Goal: Navigation & Orientation: Find specific page/section

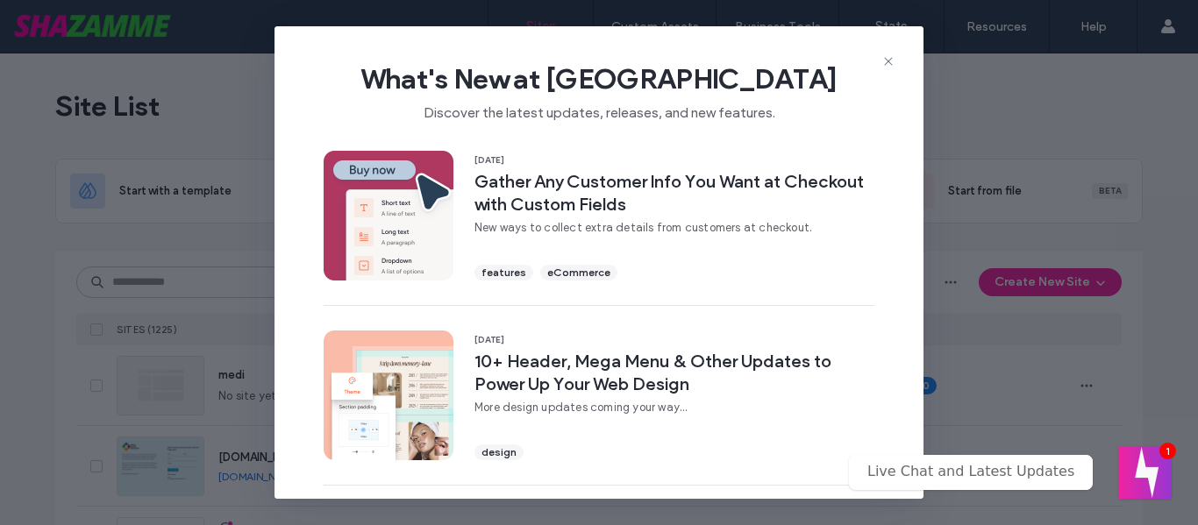
click at [884, 50] on div "What's New at Duda Discover the latest updates, releases, and new features." at bounding box center [598, 85] width 649 height 118
click at [895, 60] on div "What's New at Duda Discover the latest updates, releases, and new features." at bounding box center [598, 85] width 649 height 118
click at [885, 58] on use at bounding box center [888, 61] width 8 height 8
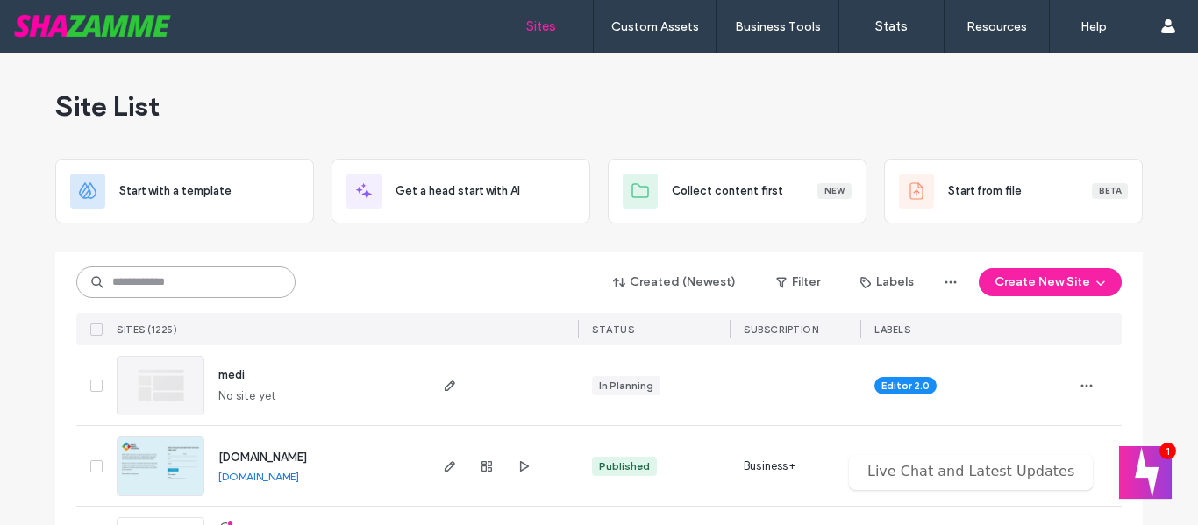
click at [198, 271] on input at bounding box center [185, 283] width 219 height 32
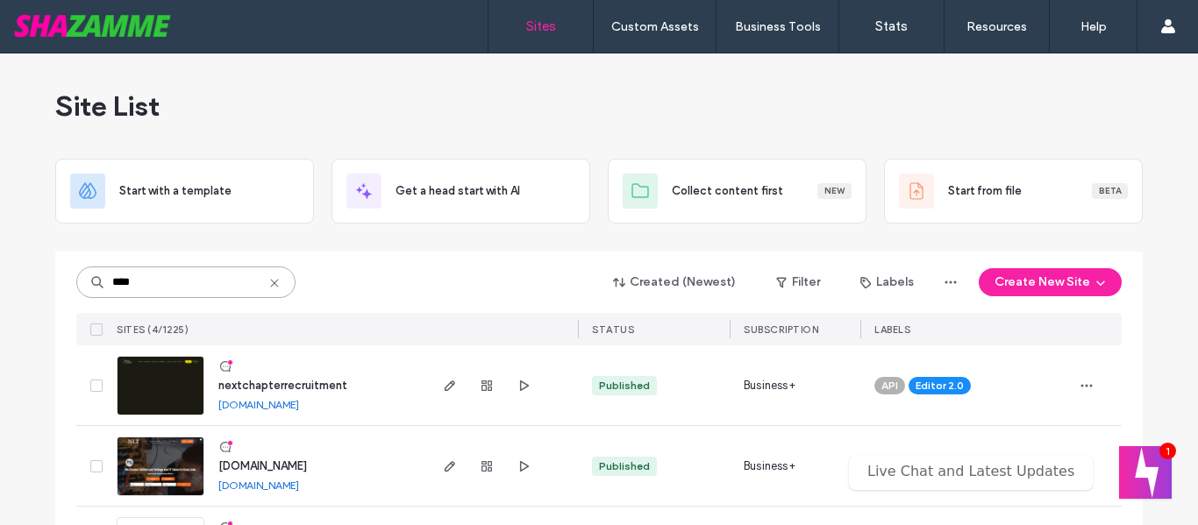
type input "****"
click at [146, 399] on img at bounding box center [161, 416] width 86 height 119
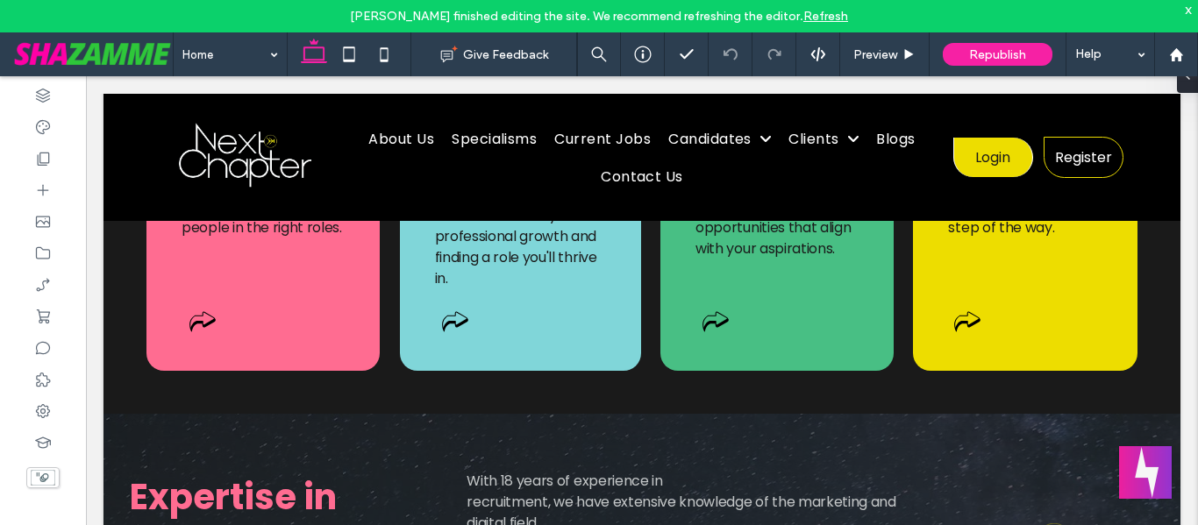
scroll to position [2465, 0]
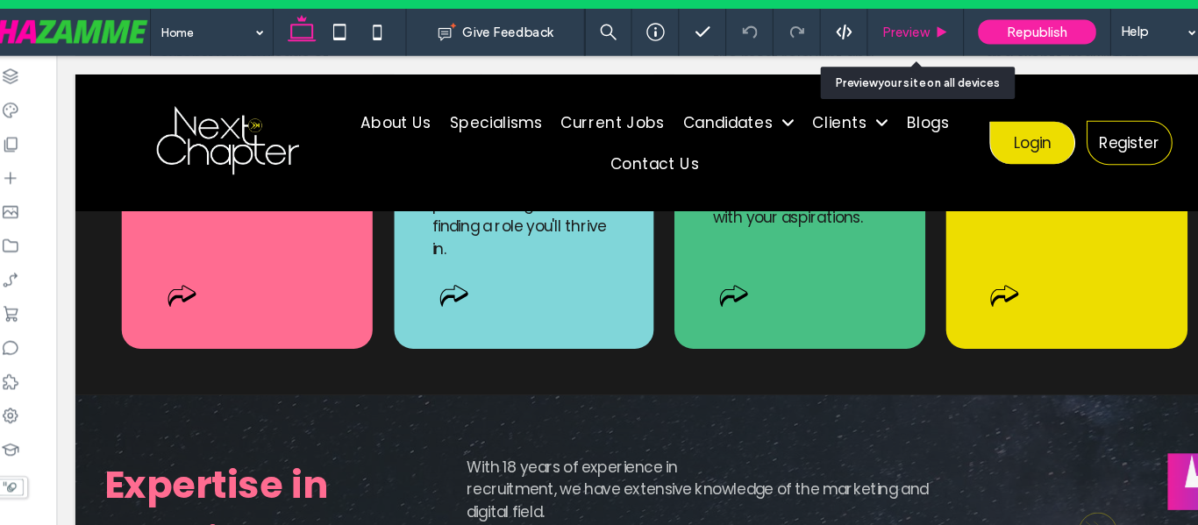
click at [886, 47] on span "Preview" at bounding box center [875, 54] width 44 height 15
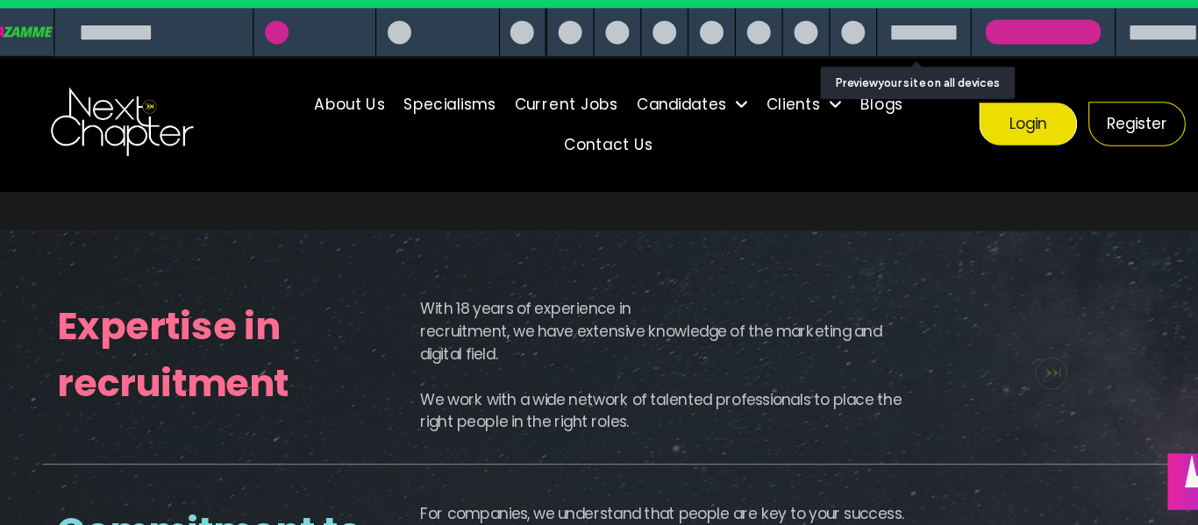
scroll to position [2270, 0]
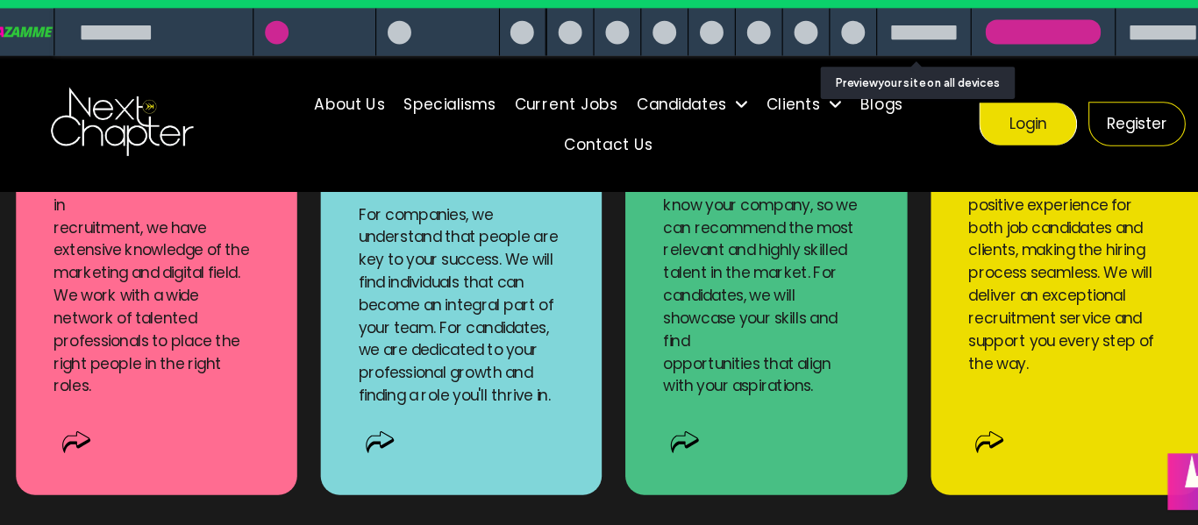
click at [563, 58] on div at bounding box center [563, 55] width 22 height 22
click at [315, 103] on span "About Us" at bounding box center [323, 99] width 66 height 31
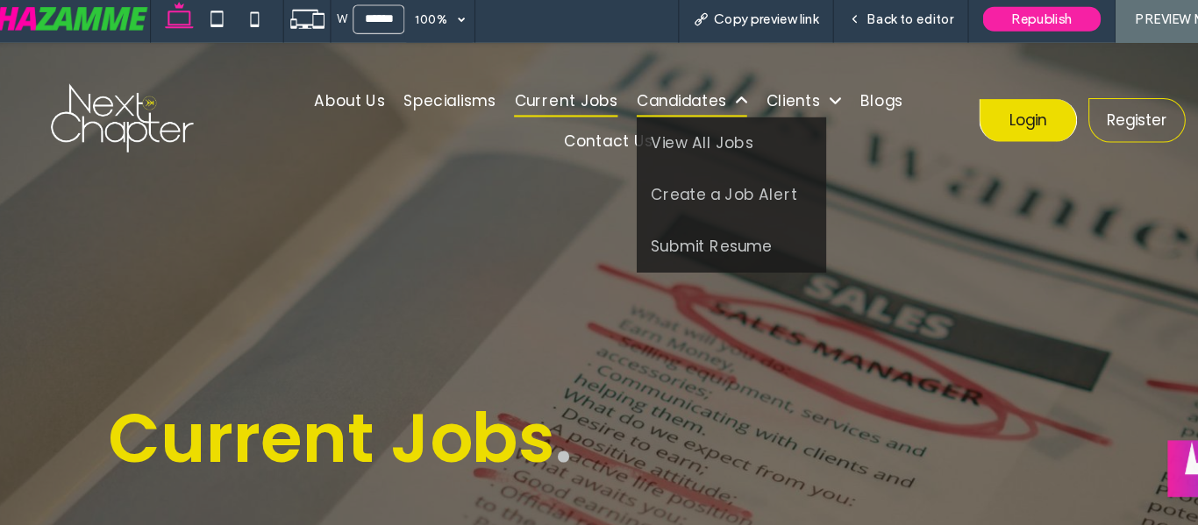
click at [611, 92] on span "Candidates" at bounding box center [641, 95] width 103 height 31
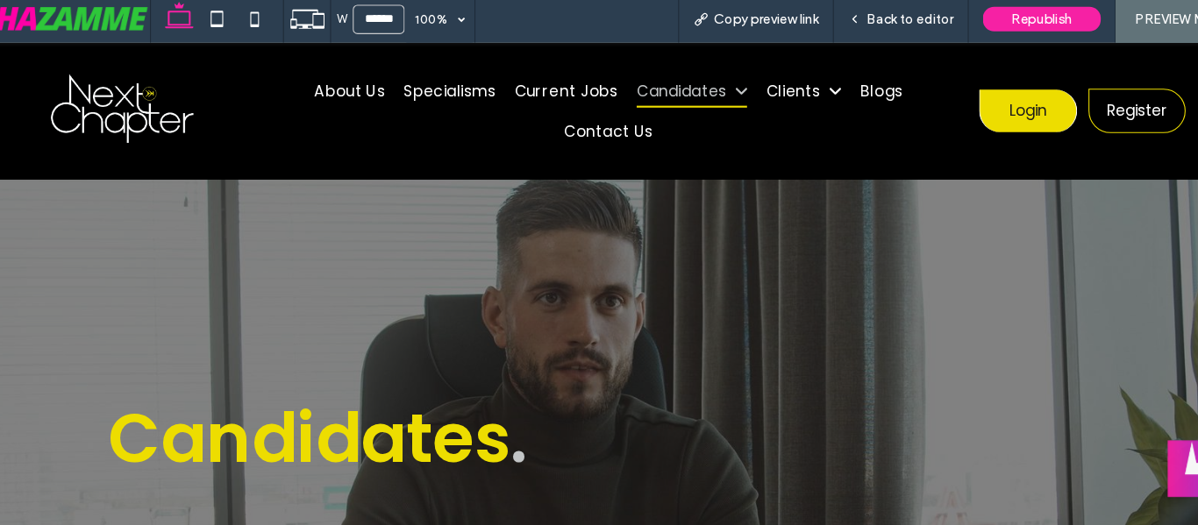
scroll to position [1485, 0]
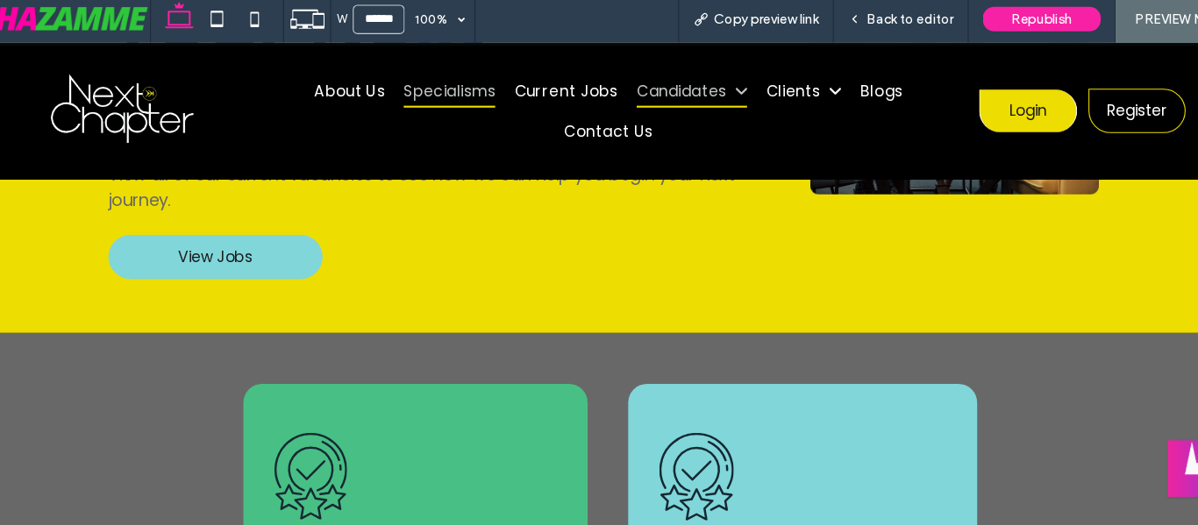
click at [392, 93] on span "Specialisms" at bounding box center [416, 86] width 85 height 31
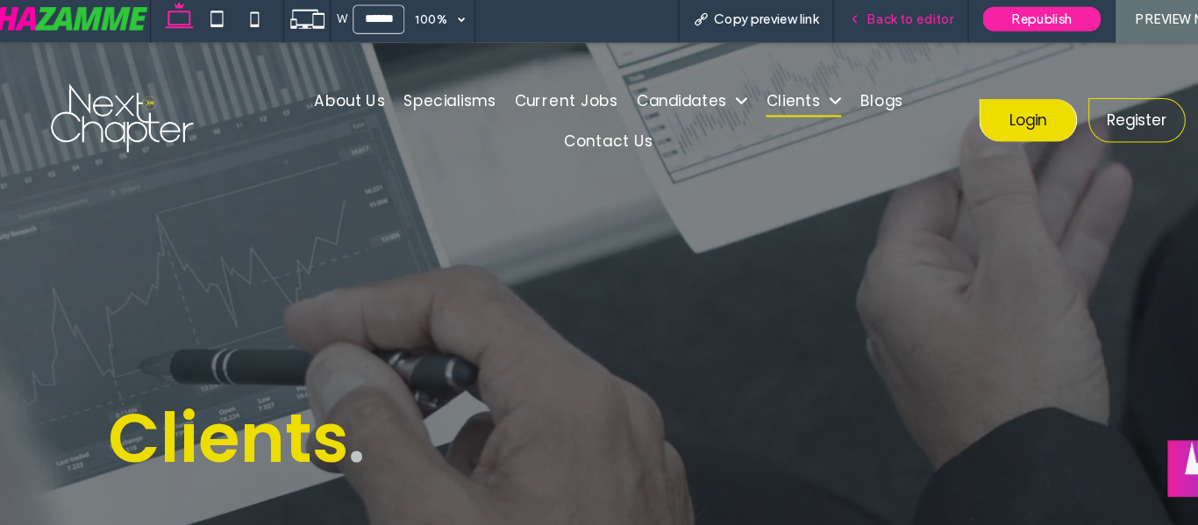
click at [845, 52] on span "Back to editor" at bounding box center [879, 54] width 81 height 15
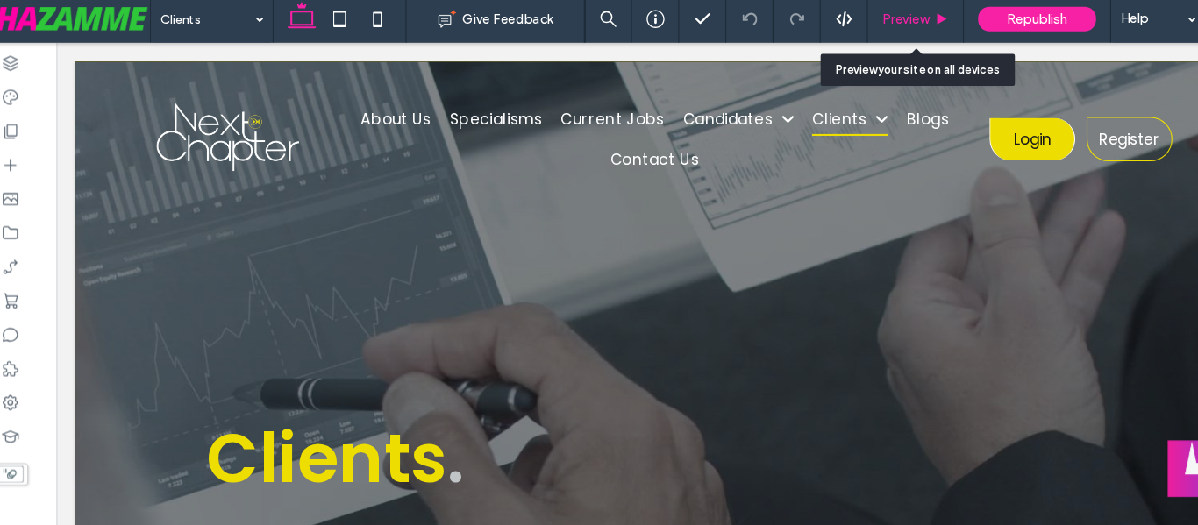
click at [863, 57] on span "Preview" at bounding box center [875, 54] width 44 height 15
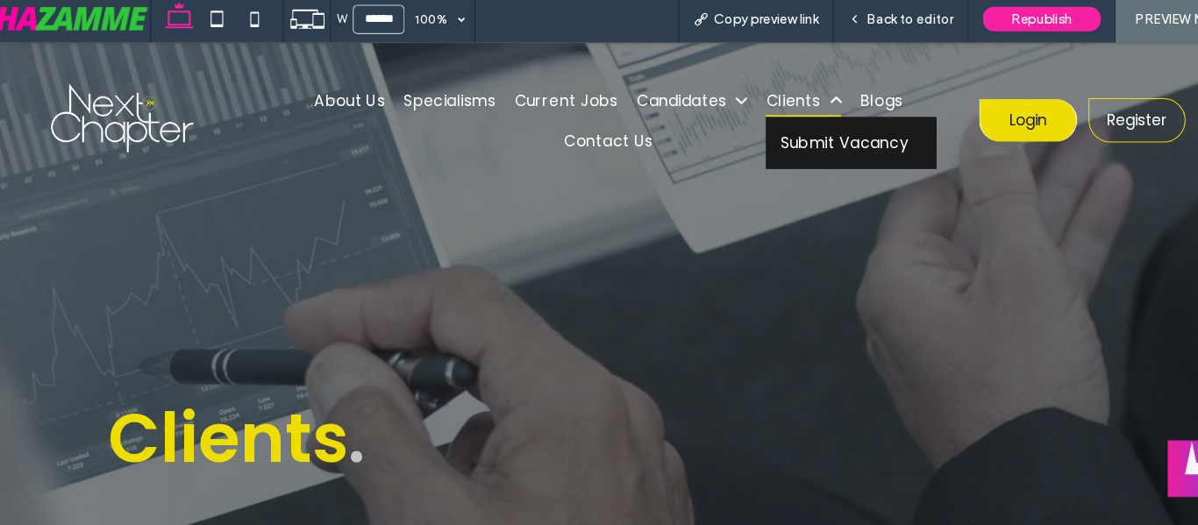
click at [742, 126] on span "Submit Vacancy" at bounding box center [782, 136] width 119 height 22
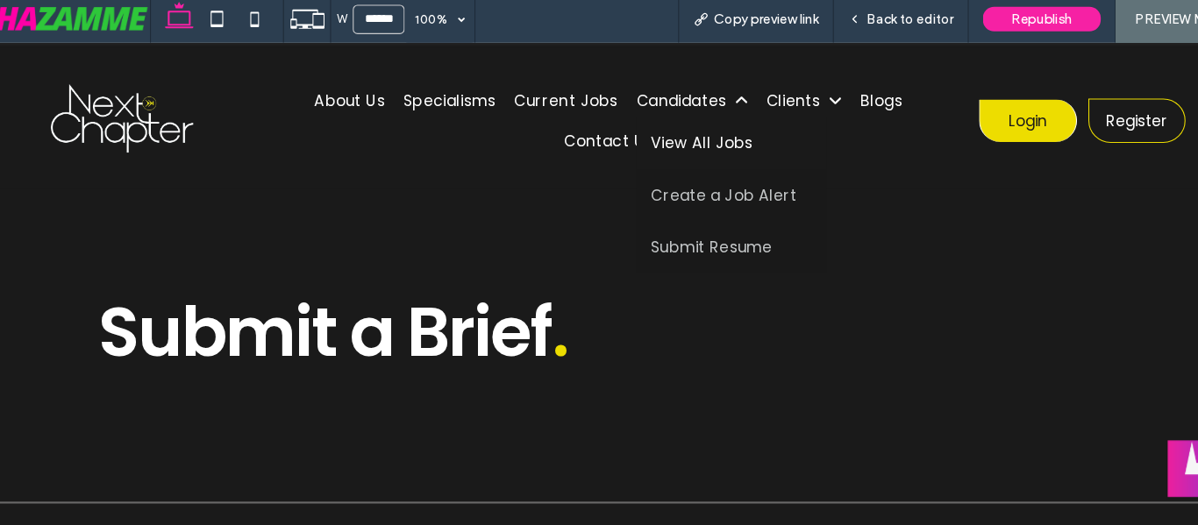
click at [620, 131] on span "View All Jobs" at bounding box center [650, 136] width 95 height 22
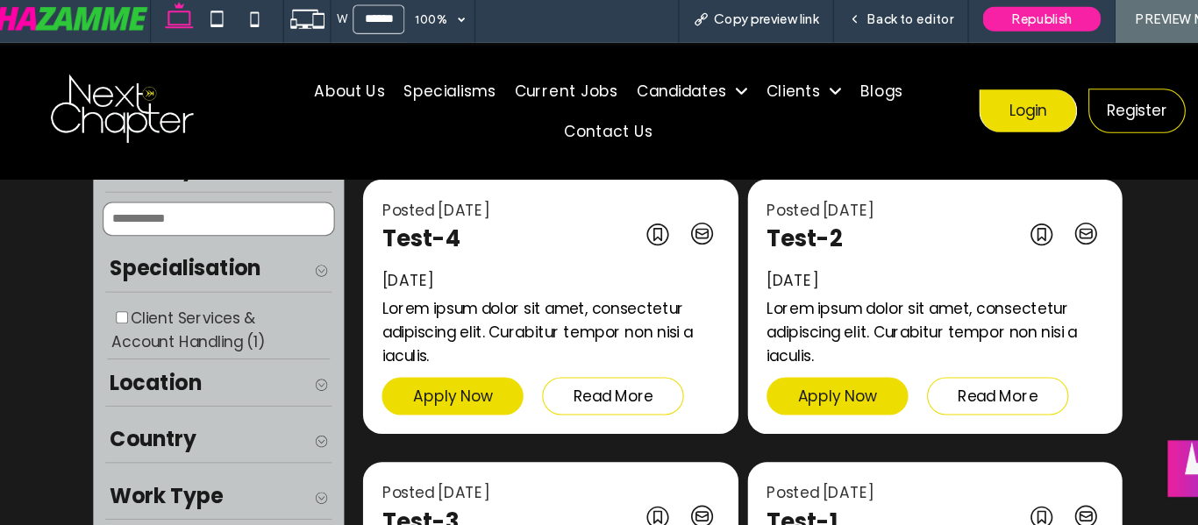
scroll to position [889, 0]
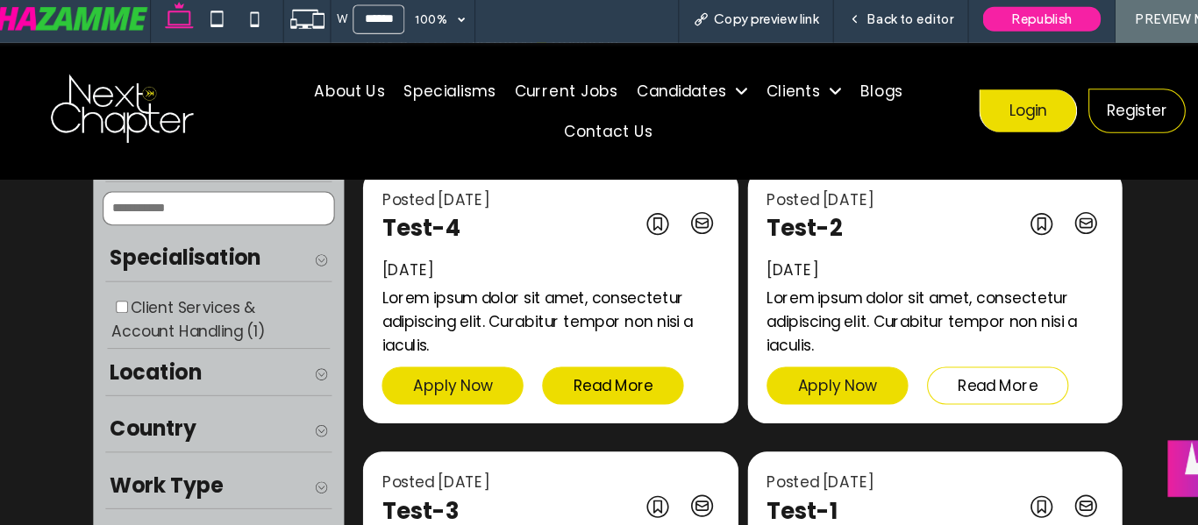
click at [553, 352] on span "Read More" at bounding box center [568, 362] width 75 height 22
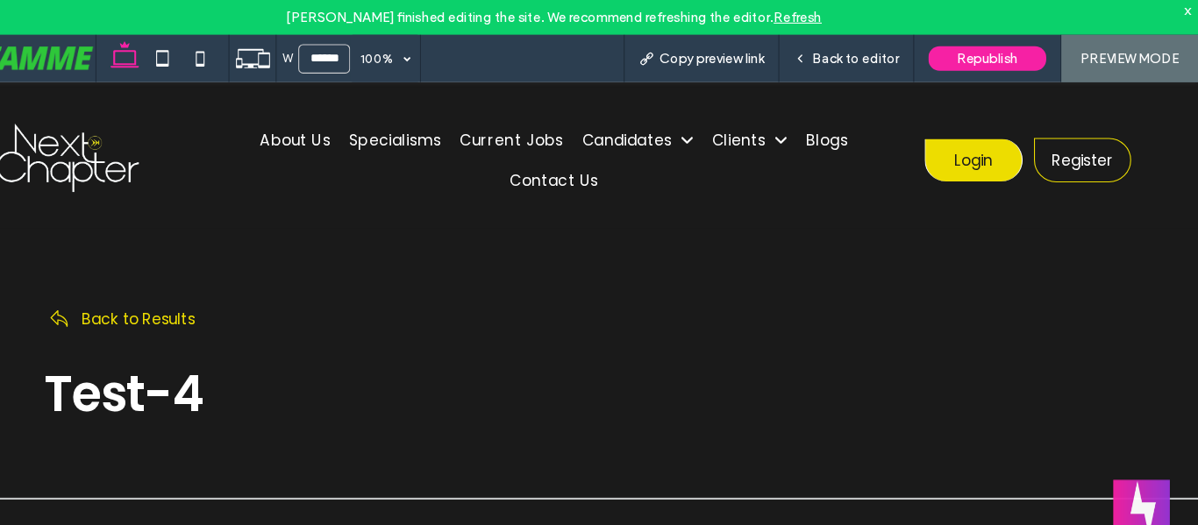
click at [1189, 11] on div "x" at bounding box center [1189, 9] width 8 height 15
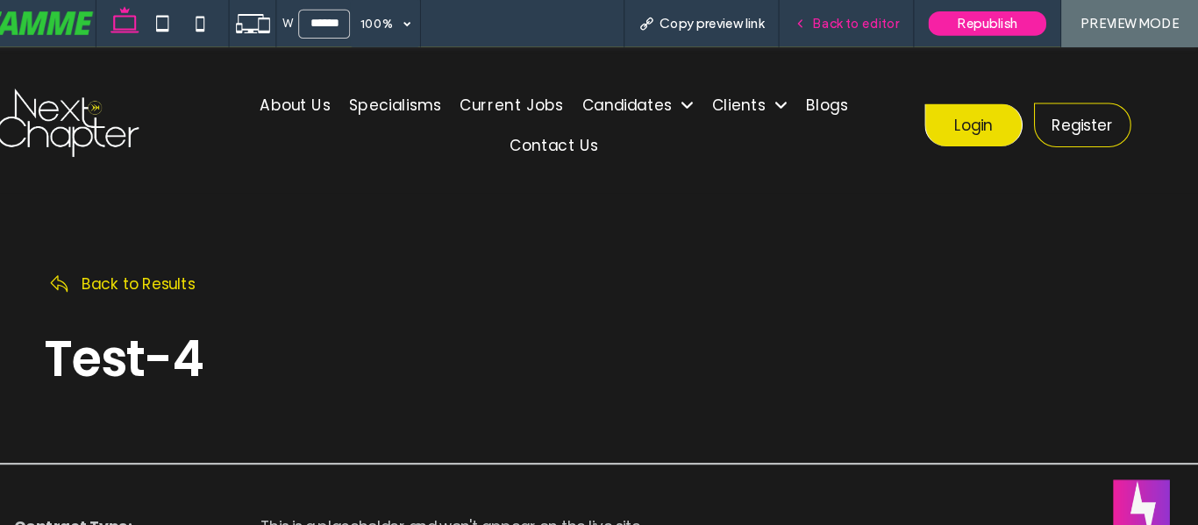
click at [830, 11] on div "Back to editor" at bounding box center [871, 22] width 125 height 44
click at [861, 29] on span "Back to editor" at bounding box center [879, 22] width 81 height 15
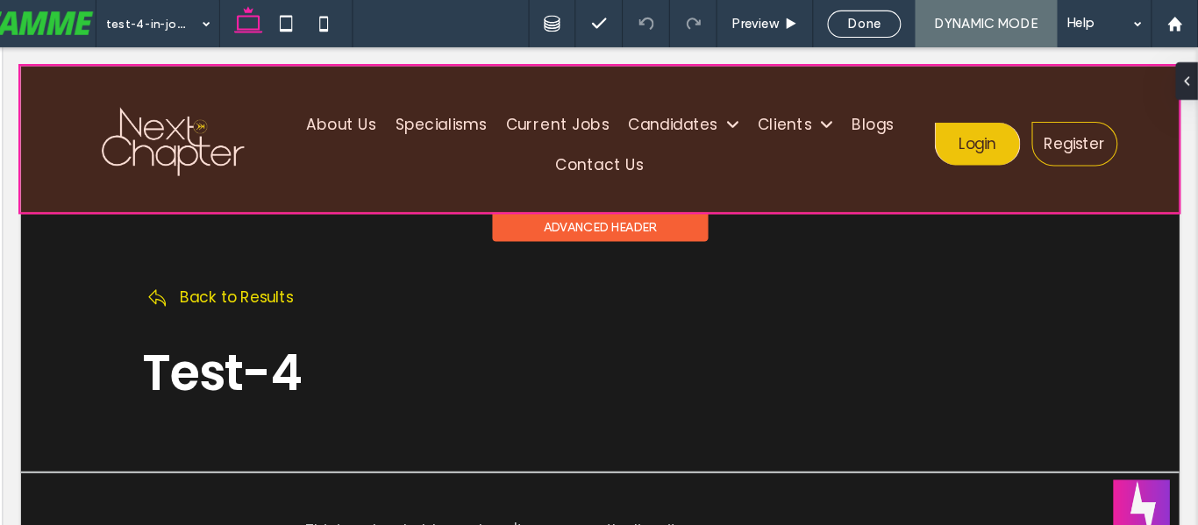
drag, startPoint x: 1183, startPoint y: 48, endPoint x: 718, endPoint y: 164, distance: 479.0
click at [718, 164] on div "About Us Specialisms Current Jobs Candidates View All Jobs Create a Job Alert S…" at bounding box center [557, 132] width 1077 height 136
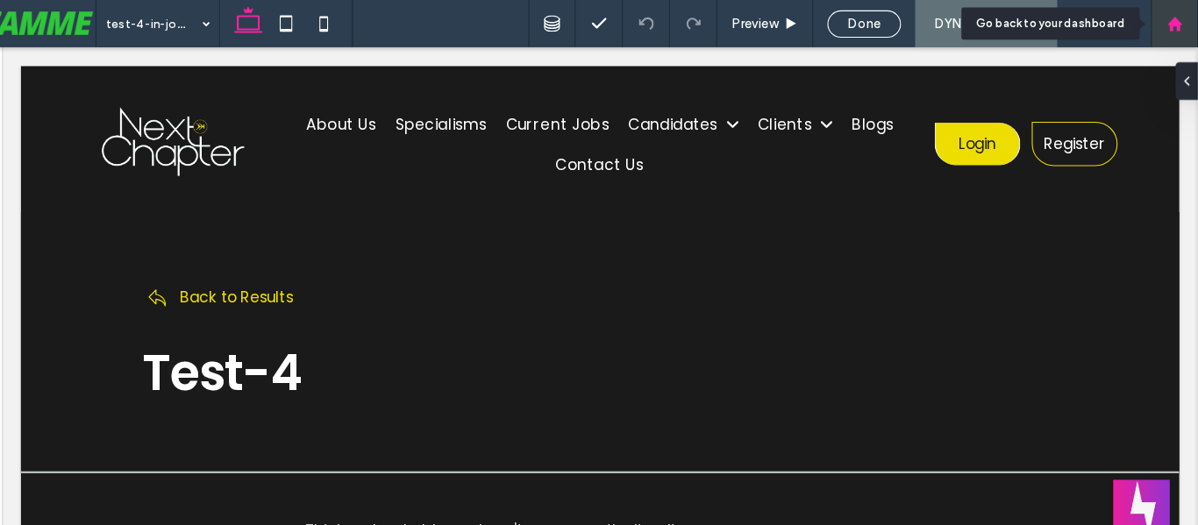
click at [1165, 32] on div at bounding box center [1176, 22] width 44 height 44
